Goal: Entertainment & Leisure: Consume media (video, audio)

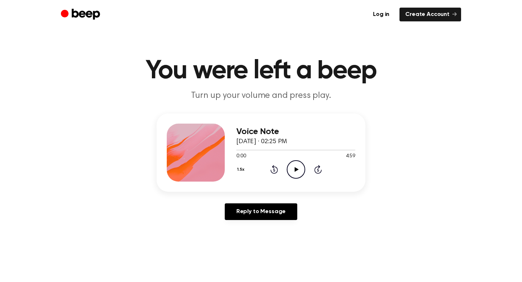
click at [300, 172] on icon "Play Audio" at bounding box center [295, 169] width 18 height 18
click at [300, 172] on icon "Pause Audio" at bounding box center [295, 169] width 18 height 18
click at [298, 167] on icon "Play Audio" at bounding box center [295, 169] width 18 height 18
click at [296, 175] on icon "Pause Audio" at bounding box center [295, 169] width 18 height 18
click at [293, 168] on icon "Play Audio" at bounding box center [295, 169] width 18 height 18
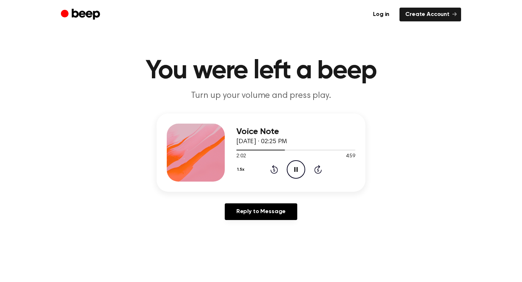
click at [290, 168] on icon "Pause Audio" at bounding box center [295, 169] width 18 height 18
click at [299, 169] on icon "Play Audio" at bounding box center [295, 169] width 18 height 18
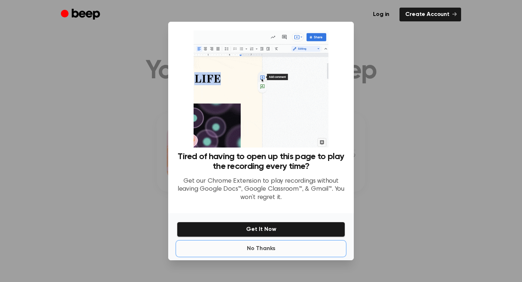
click at [277, 251] on button "No Thanks" at bounding box center [261, 248] width 168 height 14
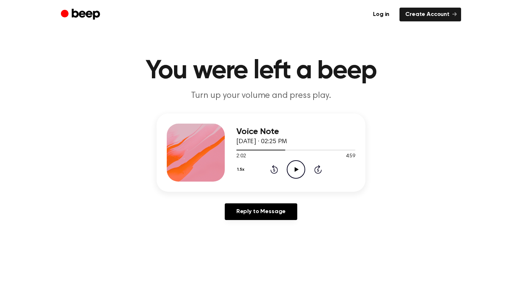
click at [297, 171] on icon "Play Audio" at bounding box center [295, 169] width 18 height 18
click at [274, 170] on icon at bounding box center [274, 170] width 2 height 3
click at [236, 171] on div "Voice Note August 6, 2025 · 02:25 PM 2:27 4:59 Your browser does not support th…" at bounding box center [260, 152] width 209 height 78
click at [238, 171] on button "1.5x" at bounding box center [241, 169] width 11 height 12
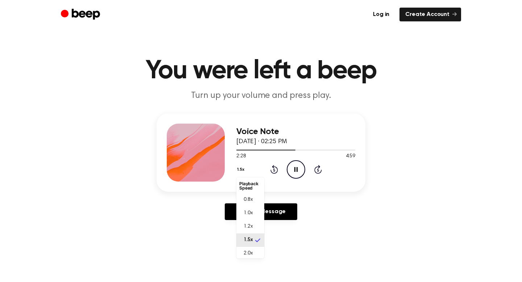
click at [238, 171] on button "1.5x" at bounding box center [241, 169] width 11 height 12
click at [240, 168] on button "1.5x" at bounding box center [241, 169] width 11 height 12
click at [247, 213] on span "1.0x" at bounding box center [247, 213] width 9 height 8
click at [297, 176] on icon "Pause Audio" at bounding box center [295, 169] width 18 height 18
click at [297, 176] on icon "Play Audio" at bounding box center [295, 169] width 18 height 18
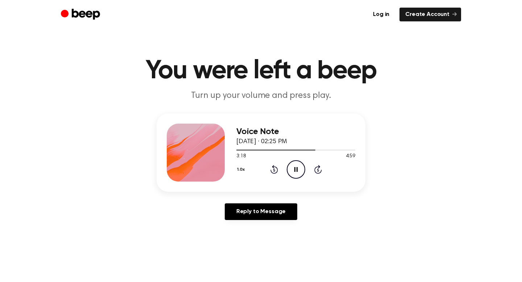
click at [297, 176] on icon "Pause Audio" at bounding box center [295, 169] width 18 height 18
click at [279, 173] on div "1.0x Rewind 5 seconds Play Audio Skip 5 seconds" at bounding box center [295, 169] width 119 height 18
click at [277, 173] on icon "Rewind 5 seconds" at bounding box center [274, 168] width 8 height 9
click at [297, 170] on icon "Play Audio" at bounding box center [295, 169] width 18 height 18
click at [278, 171] on div "1.0x Rewind 5 seconds Pause Audio Skip 5 seconds" at bounding box center [295, 169] width 119 height 18
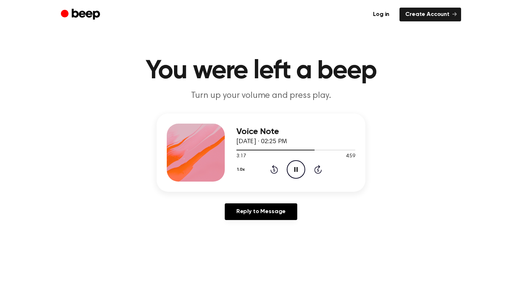
click at [274, 171] on icon at bounding box center [274, 170] width 2 height 3
click at [296, 169] on icon at bounding box center [295, 169] width 3 height 5
click at [296, 169] on icon at bounding box center [296, 169] width 4 height 5
click at [296, 169] on icon at bounding box center [295, 169] width 3 height 5
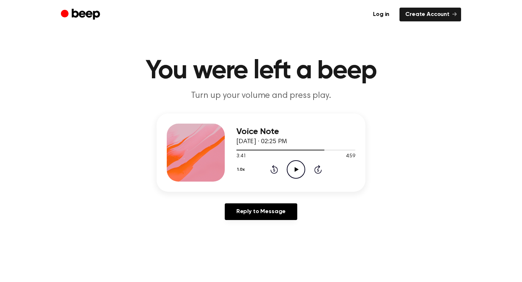
click at [296, 169] on icon at bounding box center [296, 169] width 4 height 5
click at [274, 170] on icon at bounding box center [274, 170] width 2 height 3
click at [300, 167] on icon "Pause Audio" at bounding box center [295, 169] width 18 height 18
click at [283, 174] on div "1.0x Rewind 5 seconds Play Audio Skip 5 seconds" at bounding box center [295, 169] width 119 height 18
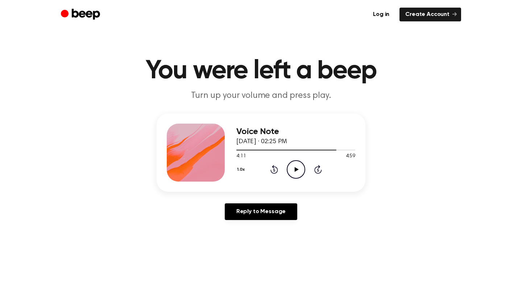
click at [292, 174] on icon "Play Audio" at bounding box center [295, 169] width 18 height 18
click at [276, 169] on icon "Rewind 5 seconds" at bounding box center [274, 168] width 8 height 9
click at [298, 168] on icon "Pause Audio" at bounding box center [295, 169] width 18 height 18
click at [290, 165] on icon "Play Audio" at bounding box center [295, 169] width 18 height 18
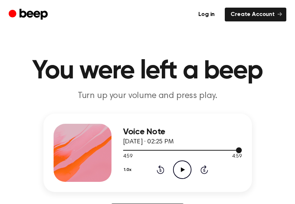
click at [149, 151] on div at bounding box center [182, 150] width 119 height 6
click at [149, 150] on div at bounding box center [182, 150] width 119 height 1
drag, startPoint x: 239, startPoint y: 151, endPoint x: 142, endPoint y: 150, distance: 97.1
click at [142, 150] on div at bounding box center [182, 150] width 119 height 1
drag, startPoint x: 238, startPoint y: 149, endPoint x: 175, endPoint y: 144, distance: 64.0
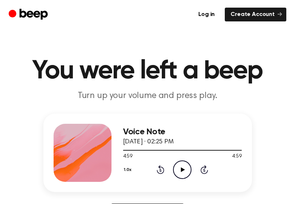
click at [175, 144] on div "Voice Note August 6, 2025 · 02:25 PM 4:59 4:59 Your browser does not support th…" at bounding box center [182, 153] width 119 height 58
click at [171, 170] on div "1.0x Rewind 5 seconds Play Audio Skip 5 seconds" at bounding box center [182, 169] width 119 height 18
click at [186, 172] on icon "Play Audio" at bounding box center [182, 169] width 18 height 18
drag, startPoint x: 239, startPoint y: 149, endPoint x: 146, endPoint y: 148, distance: 93.1
click at [146, 148] on div at bounding box center [182, 150] width 119 height 6
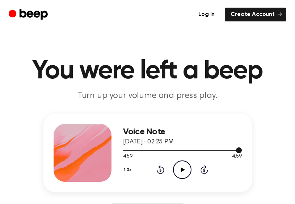
click at [151, 148] on div at bounding box center [182, 150] width 119 height 6
click at [175, 147] on div at bounding box center [182, 150] width 119 height 6
click at [178, 150] on div at bounding box center [182, 150] width 119 height 6
drag, startPoint x: 239, startPoint y: 150, endPoint x: 145, endPoint y: 150, distance: 94.5
click at [145, 150] on div at bounding box center [182, 150] width 119 height 1
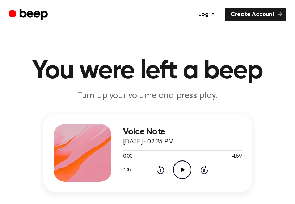
click at [177, 171] on icon "Play Audio" at bounding box center [182, 169] width 18 height 18
drag, startPoint x: 123, startPoint y: 148, endPoint x: 155, endPoint y: 148, distance: 31.5
click at [155, 148] on div at bounding box center [182, 150] width 119 height 6
click at [146, 148] on div at bounding box center [182, 150] width 119 height 6
drag, startPoint x: 240, startPoint y: 151, endPoint x: 131, endPoint y: 150, distance: 109.0
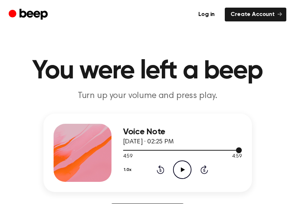
click at [131, 150] on div at bounding box center [182, 150] width 119 height 6
drag, startPoint x: 122, startPoint y: 149, endPoint x: 140, endPoint y: 150, distance: 18.1
click at [140, 150] on div at bounding box center [182, 150] width 119 height 6
click at [205, 171] on icon at bounding box center [205, 170] width 2 height 3
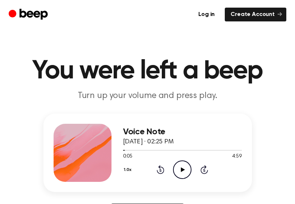
click at [205, 171] on icon at bounding box center [205, 170] width 2 height 3
click at [186, 171] on icon "Play Audio" at bounding box center [182, 169] width 18 height 18
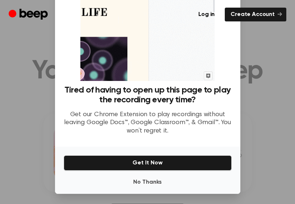
scroll to position [58, 0]
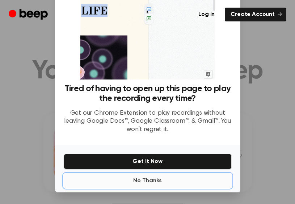
click at [156, 180] on button "No Thanks" at bounding box center [148, 180] width 168 height 14
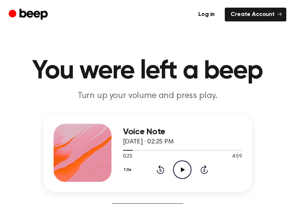
click at [183, 173] on icon "Play Audio" at bounding box center [182, 169] width 18 height 18
click at [208, 170] on icon at bounding box center [205, 169] width 8 height 9
click at [203, 173] on icon at bounding box center [205, 169] width 8 height 9
click at [202, 173] on icon at bounding box center [205, 169] width 8 height 9
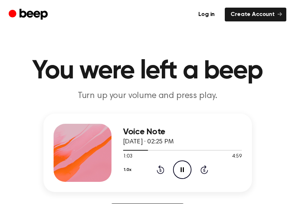
click at [202, 173] on icon at bounding box center [205, 169] width 8 height 9
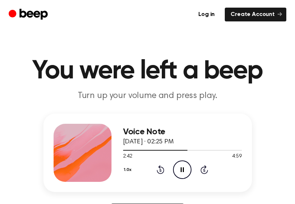
click at [160, 170] on icon at bounding box center [161, 170] width 2 height 3
click at [126, 169] on button "1.0x" at bounding box center [128, 169] width 11 height 12
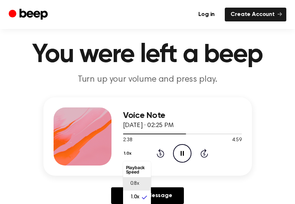
click at [139, 181] on span "0.8x" at bounding box center [134, 184] width 9 height 8
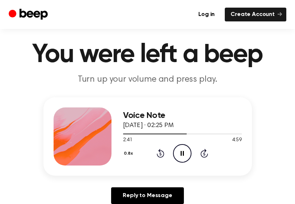
click at [158, 151] on icon "Rewind 5 seconds" at bounding box center [160, 152] width 8 height 9
click at [157, 156] on icon "Rewind 5 seconds" at bounding box center [160, 152] width 8 height 9
click at [181, 154] on icon at bounding box center [182, 153] width 3 height 5
click at [183, 152] on icon at bounding box center [183, 153] width 4 height 5
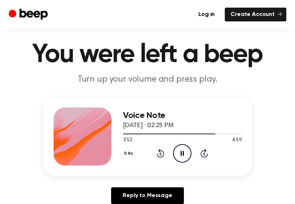
click at [182, 154] on icon "Pause Audio" at bounding box center [182, 153] width 18 height 18
click at [184, 151] on icon "Play Audio" at bounding box center [182, 153] width 18 height 18
click at [183, 153] on icon at bounding box center [182, 153] width 3 height 5
click at [185, 153] on icon "Play Audio" at bounding box center [182, 153] width 18 height 18
click at [181, 153] on icon at bounding box center [183, 153] width 4 height 5
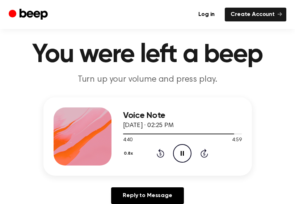
click at [162, 155] on icon "Rewind 5 seconds" at bounding box center [160, 152] width 8 height 9
click at [185, 156] on icon "Pause Audio" at bounding box center [182, 153] width 18 height 18
